Goal: Information Seeking & Learning: Learn about a topic

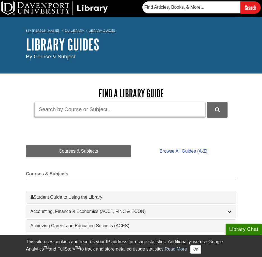
click at [58, 115] on input "Guide Search Terms" at bounding box center [120, 109] width 171 height 15
type input "artificial blood"
click at [207, 102] on button "DU Library Guides Search" at bounding box center [217, 109] width 21 height 15
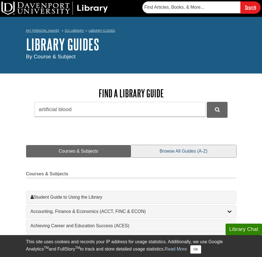
click at [192, 149] on link "Browse All Guides (A-Z)" at bounding box center [183, 151] width 105 height 12
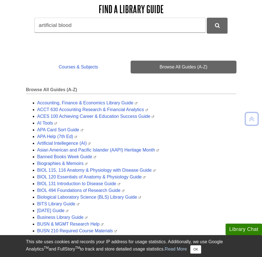
scroll to position [140, 0]
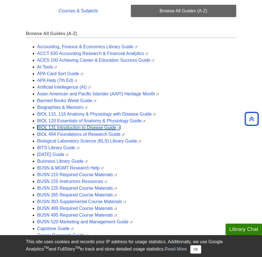
click at [58, 126] on link "BIOL 131 Introduction to Disease Guide" at bounding box center [78, 127] width 83 height 5
click at [72, 127] on link "BIOL 131 Introduction to Disease Guide" at bounding box center [78, 127] width 83 height 5
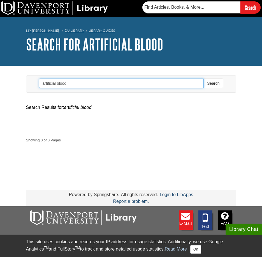
drag, startPoint x: 72, startPoint y: 85, endPoint x: 24, endPoint y: 81, distance: 48.4
click at [24, 81] on div "Toggle navigation Search artificial blood Search" at bounding box center [131, 83] width 219 height 17
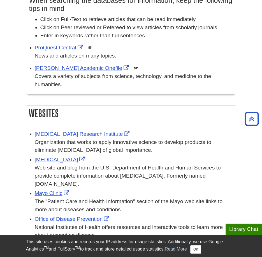
scroll to position [421, 0]
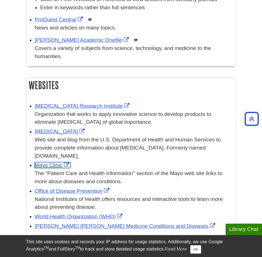
click at [42, 162] on link "Mayo Clinic" at bounding box center [53, 165] width 36 height 6
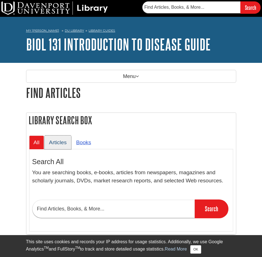
click at [64, 140] on link "Articles" at bounding box center [58, 143] width 27 height 14
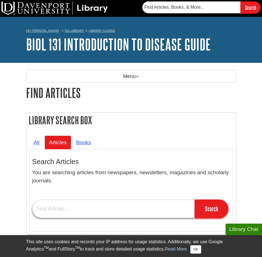
click at [65, 210] on input "text" at bounding box center [113, 209] width 163 height 18
type input "artificial blood"
click at [195, 199] on input "Search" at bounding box center [212, 208] width 34 height 19
